Goal: Communication & Community: Answer question/provide support

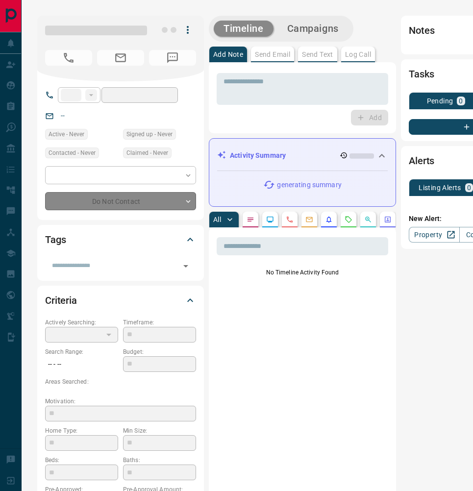
type input "**"
type input "**********"
type input "*"
type input "*********"
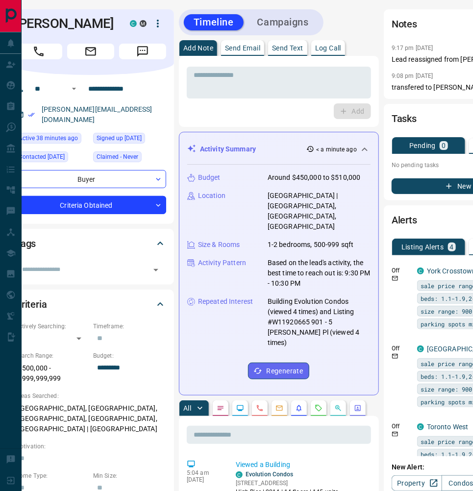
scroll to position [5, 30]
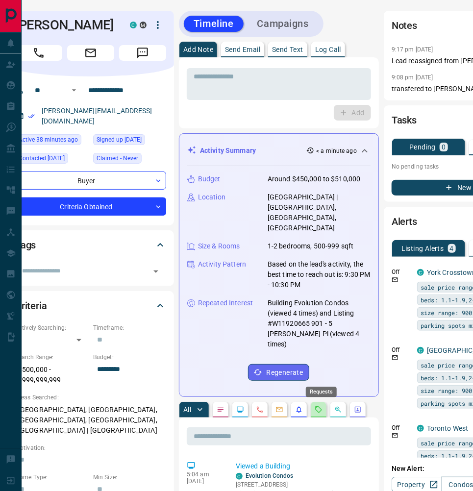
click at [322, 406] on icon "Requests" at bounding box center [319, 410] width 8 height 8
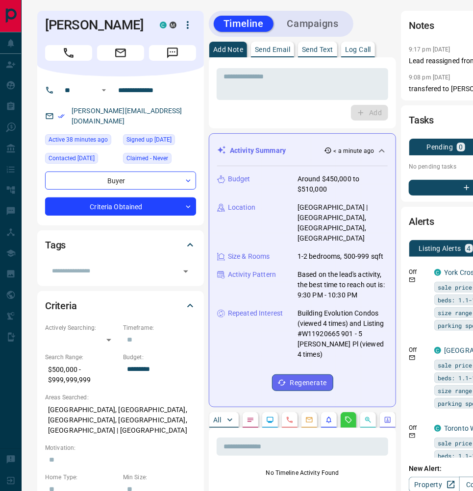
scroll to position [5, 1]
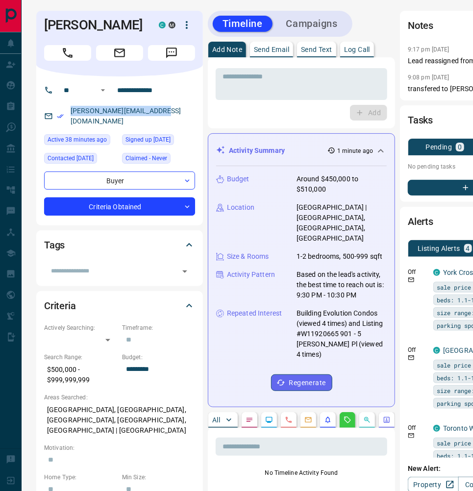
drag, startPoint x: 170, startPoint y: 122, endPoint x: 73, endPoint y: 117, distance: 96.2
click at [73, 117] on div "[PERSON_NAME][EMAIL_ADDRESS][DOMAIN_NAME]" at bounding box center [119, 116] width 151 height 26
copy link "[PERSON_NAME][EMAIL_ADDRESS][DOMAIN_NAME]"
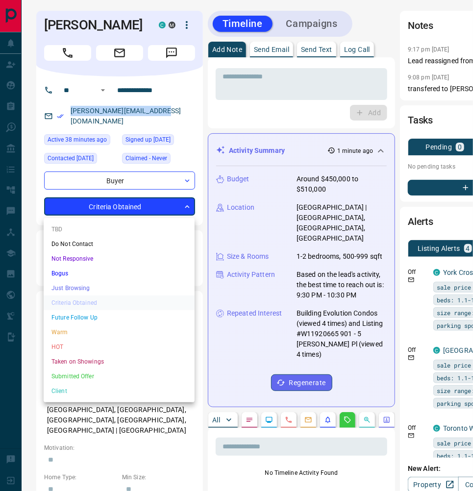
click at [184, 208] on div at bounding box center [236, 245] width 473 height 491
click at [93, 330] on li "Warm" at bounding box center [119, 332] width 151 height 15
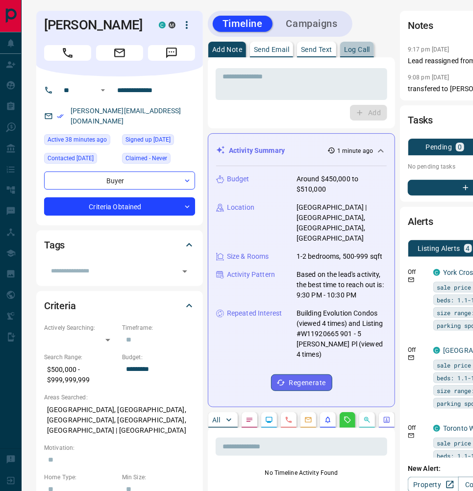
click at [364, 52] on p "Log Call" at bounding box center [357, 49] width 26 height 7
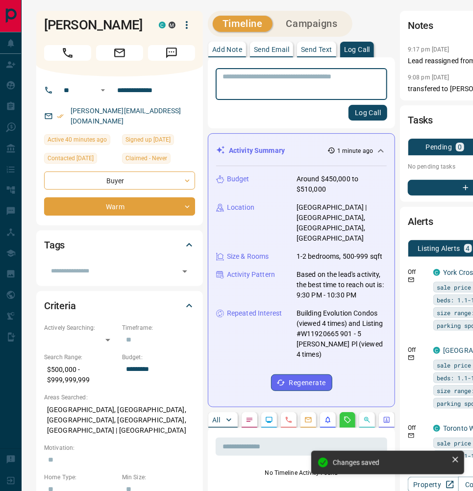
type input "*"
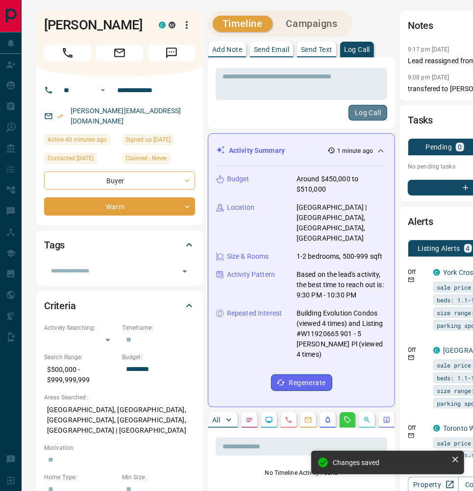
click at [370, 112] on button "Log Call" at bounding box center [367, 113] width 39 height 16
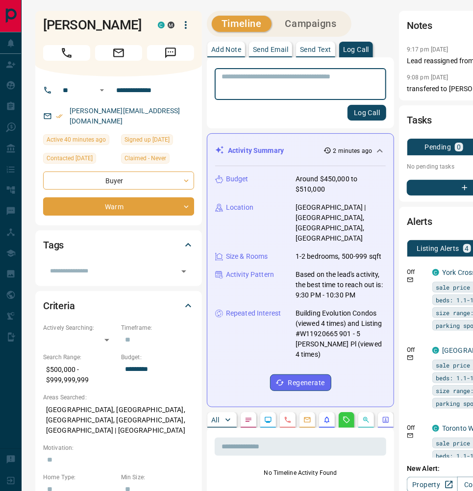
scroll to position [7, 2]
